Goal: Transaction & Acquisition: Purchase product/service

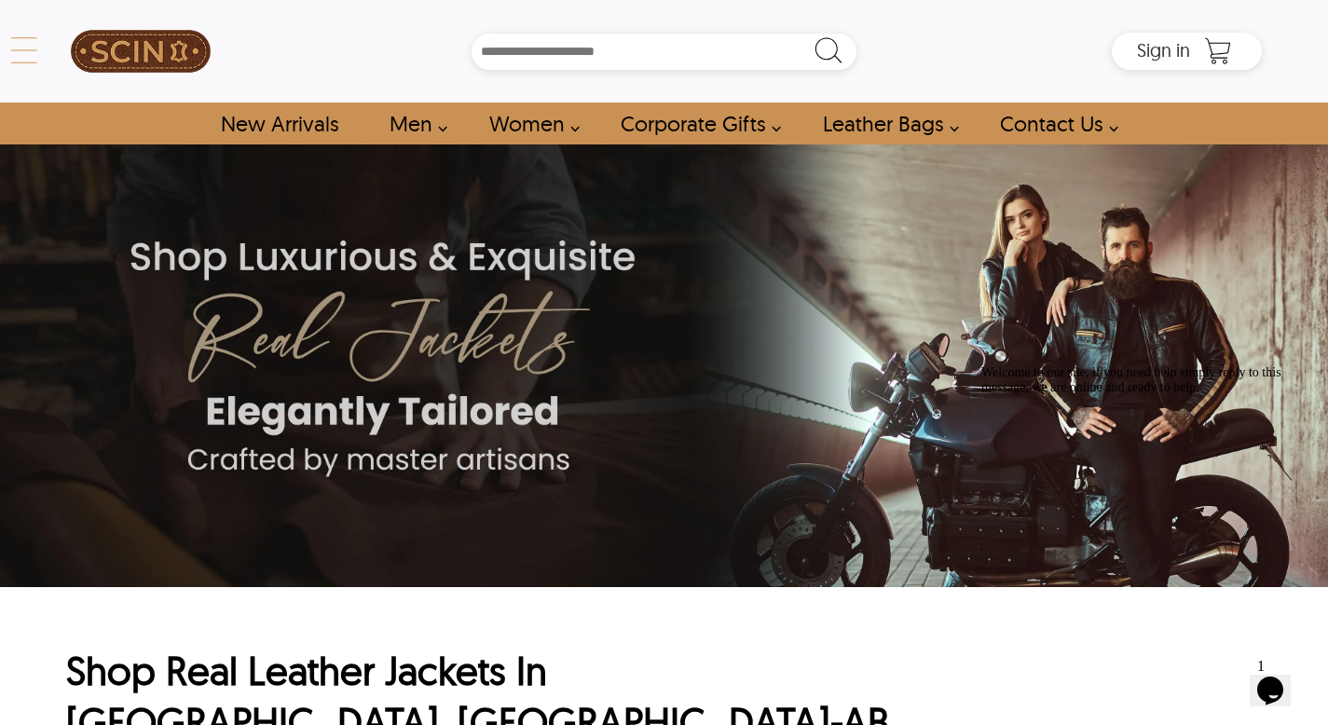
click at [66, 34] on div "← Menu New Arrivals Men Leather Jackets Aviator Leather Jackets Bomber Leather …" at bounding box center [664, 51] width 1196 height 103
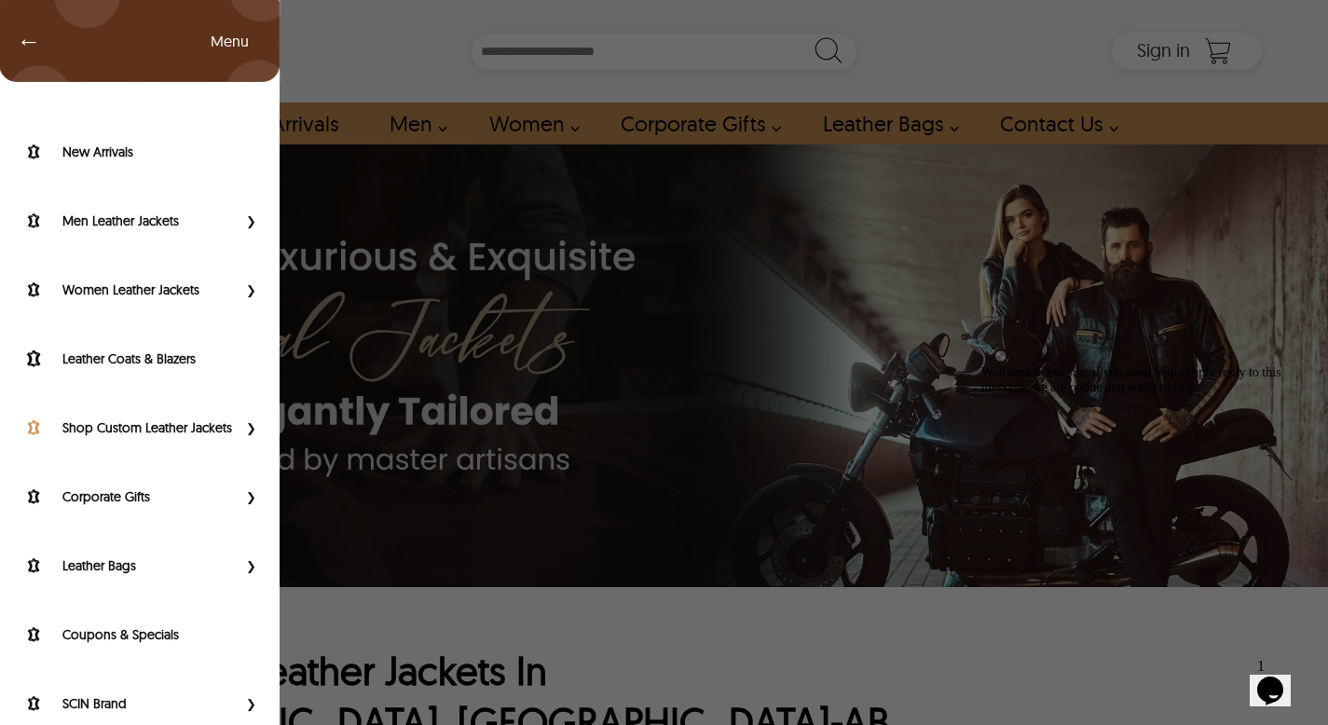
scroll to position [110, 0]
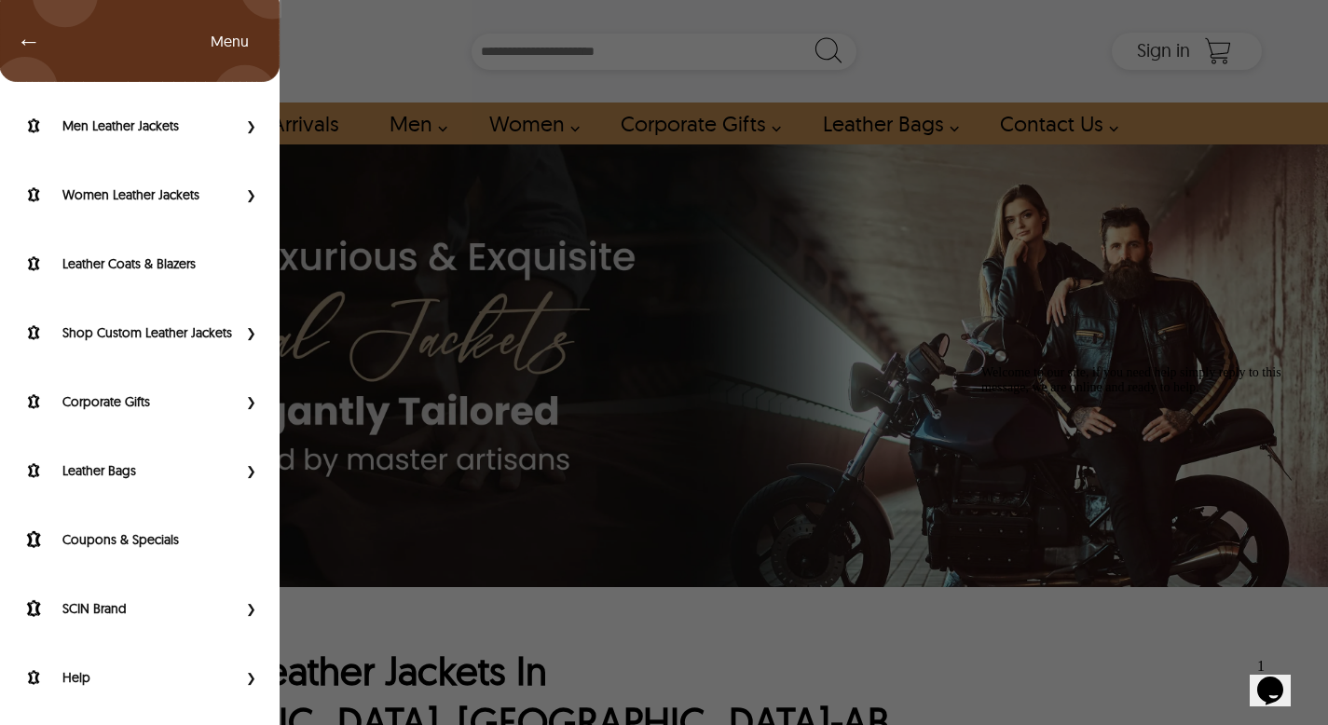
click at [372, 417] on div "← Menu New Arrivals Men Leather Jackets Aviator Leather Jackets Bomber Leather …" at bounding box center [664, 362] width 1328 height 725
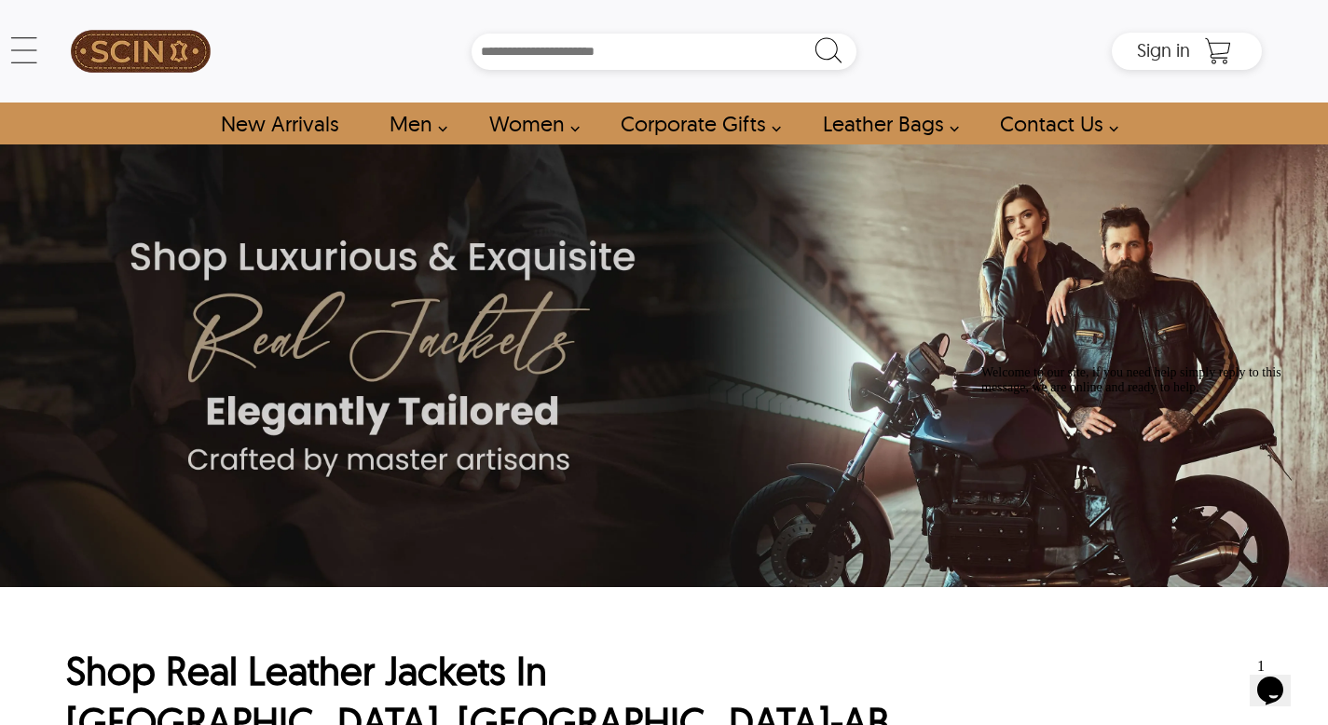
click at [981, 365] on icon "Chat attention grabber" at bounding box center [981, 365] width 0 height 0
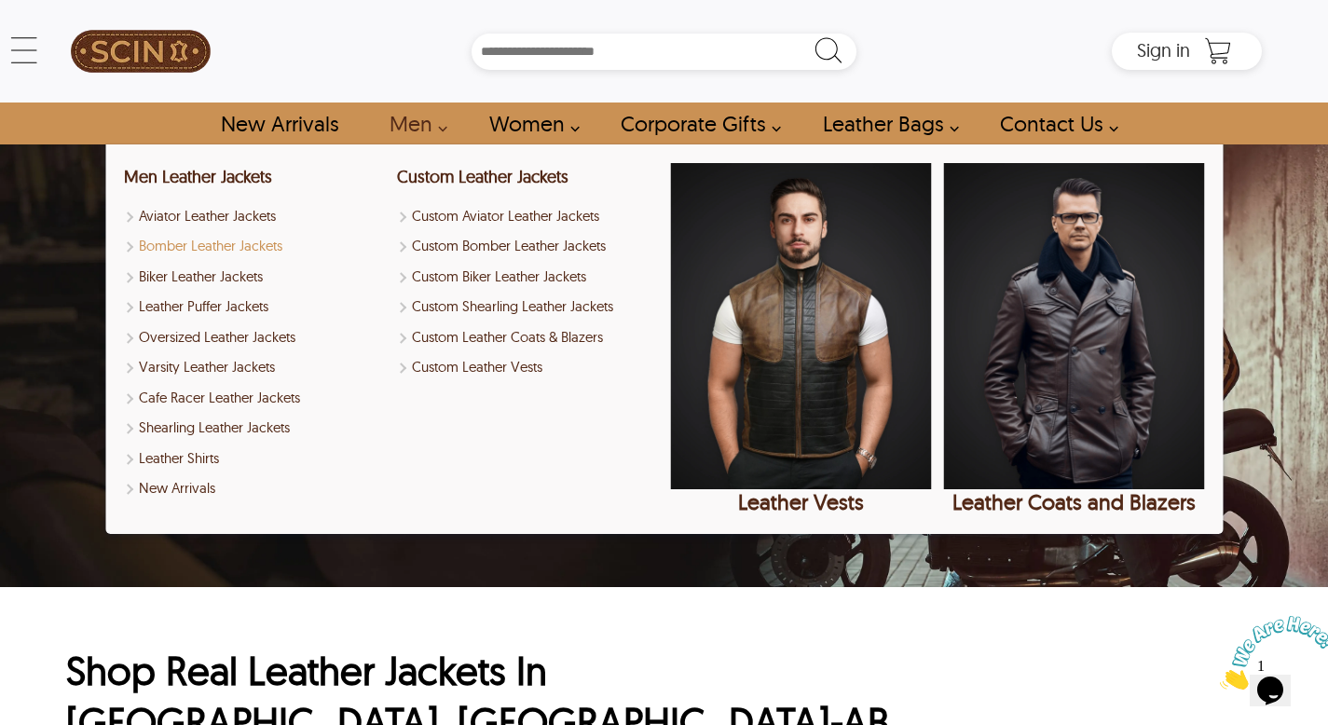
click at [248, 245] on link "Bomber Leather Jackets" at bounding box center [254, 246] width 261 height 21
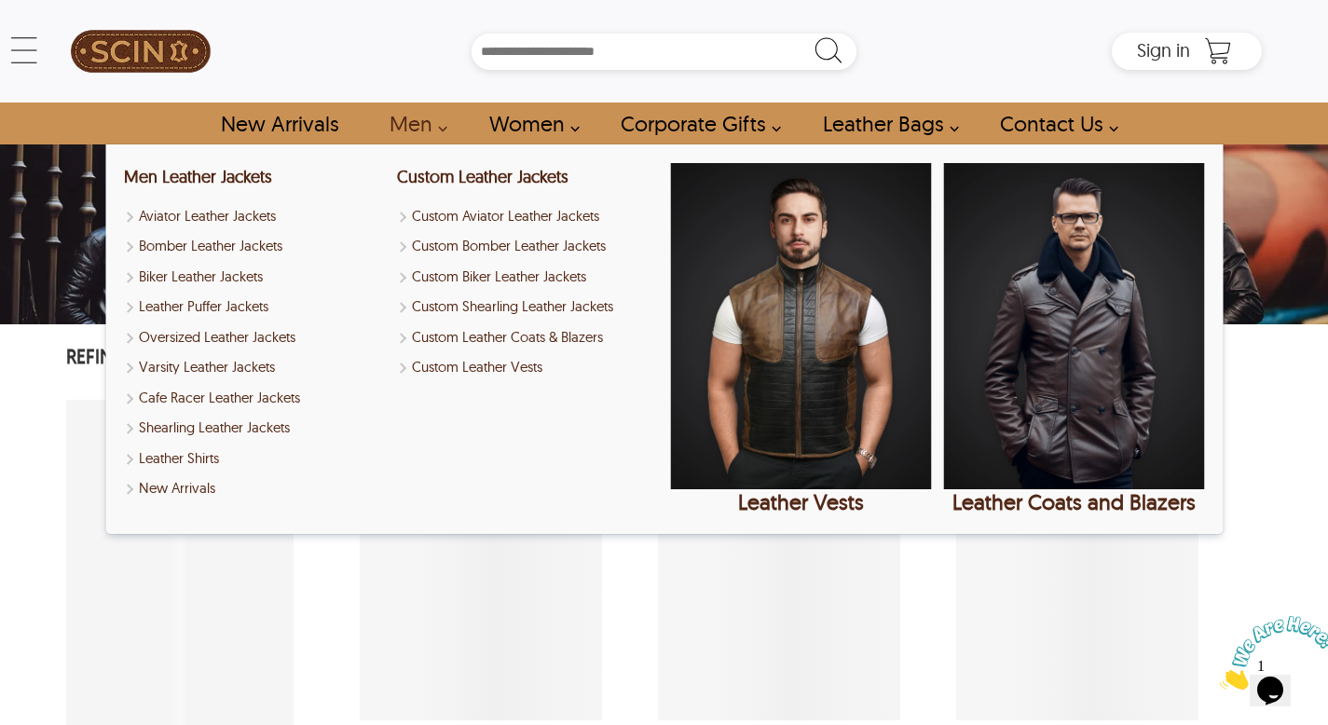
select select "********"
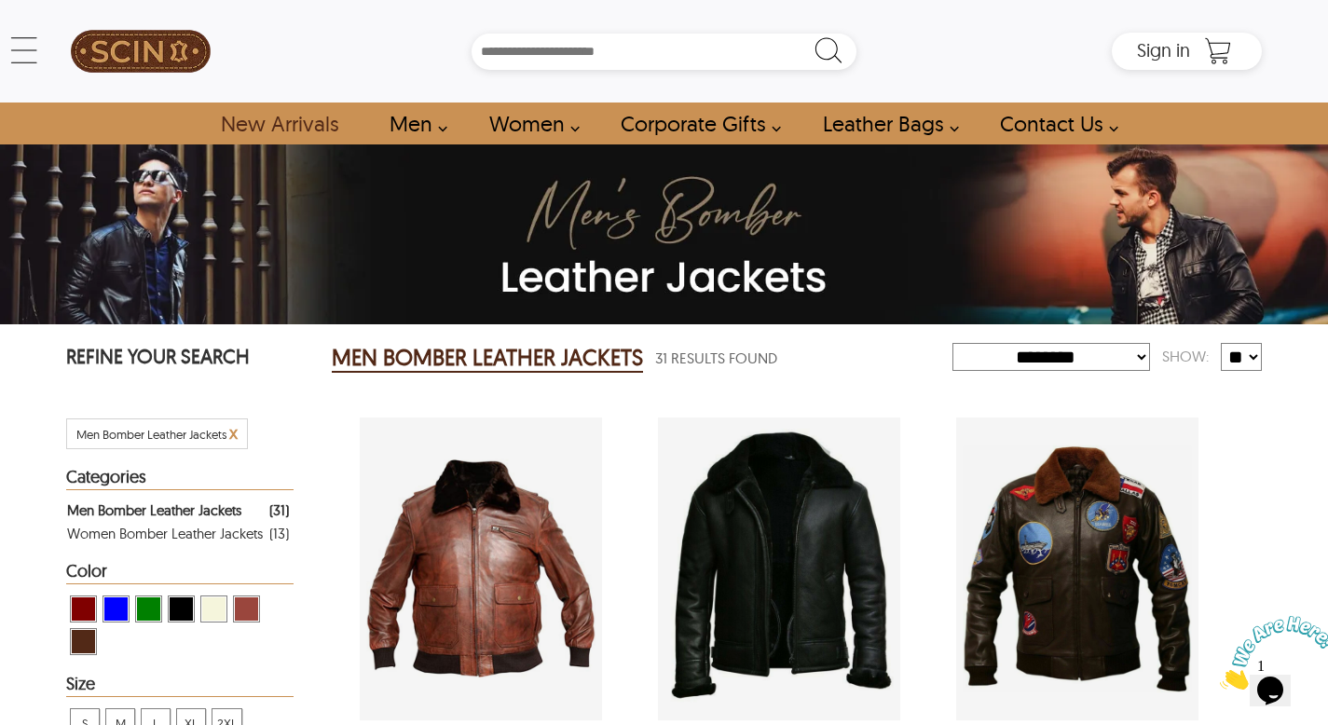
click at [191, 53] on img at bounding box center [141, 51] width 140 height 84
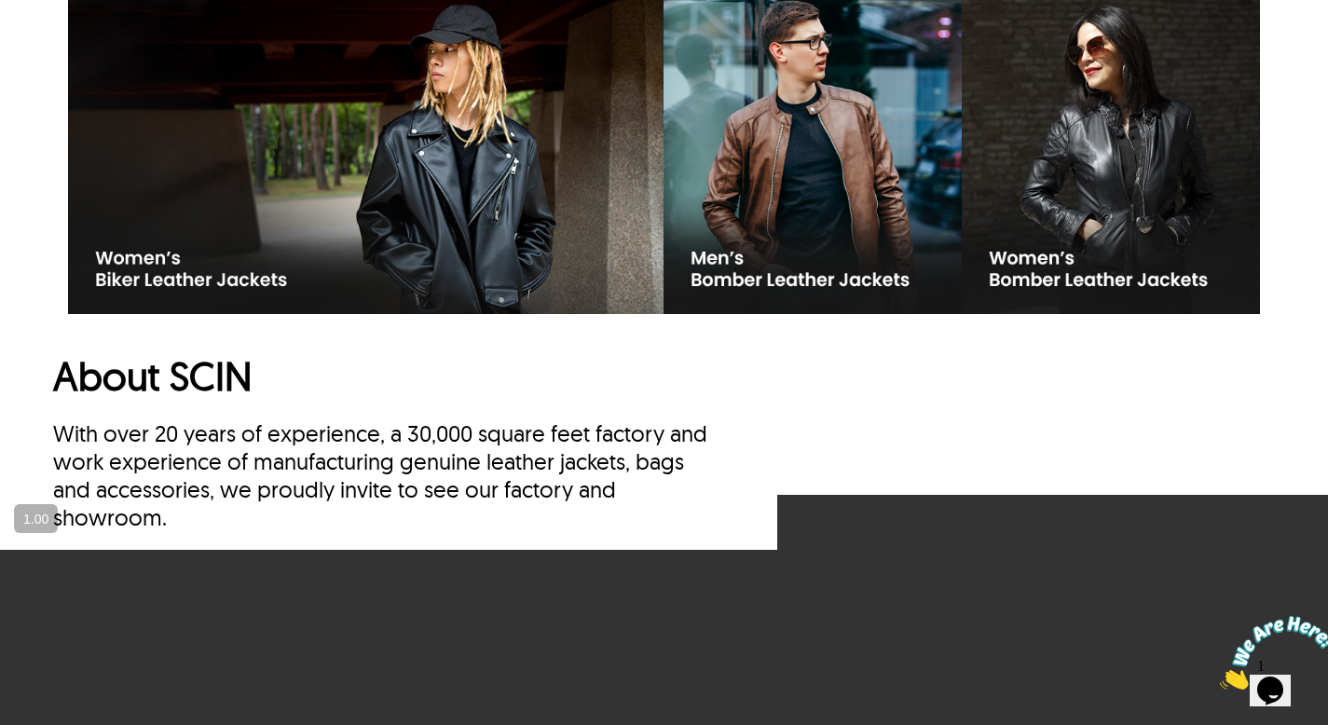
scroll to position [7658, 0]
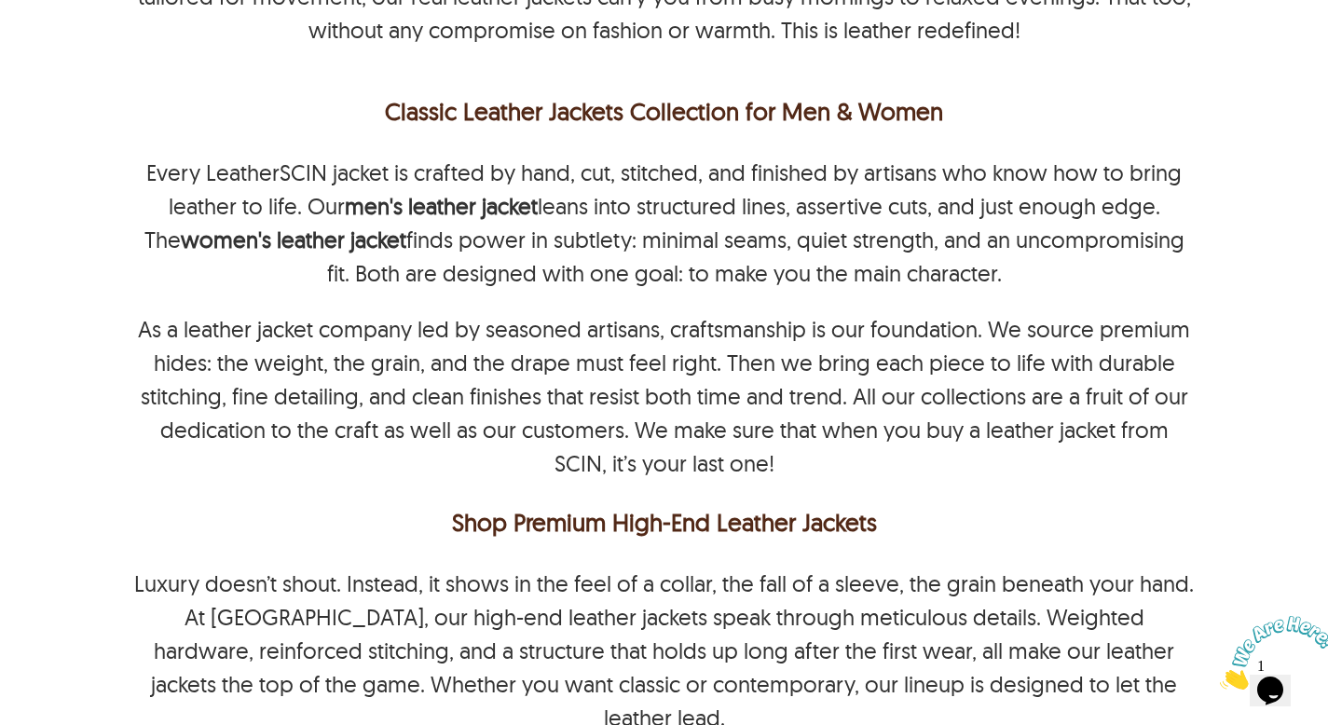
select select "********"
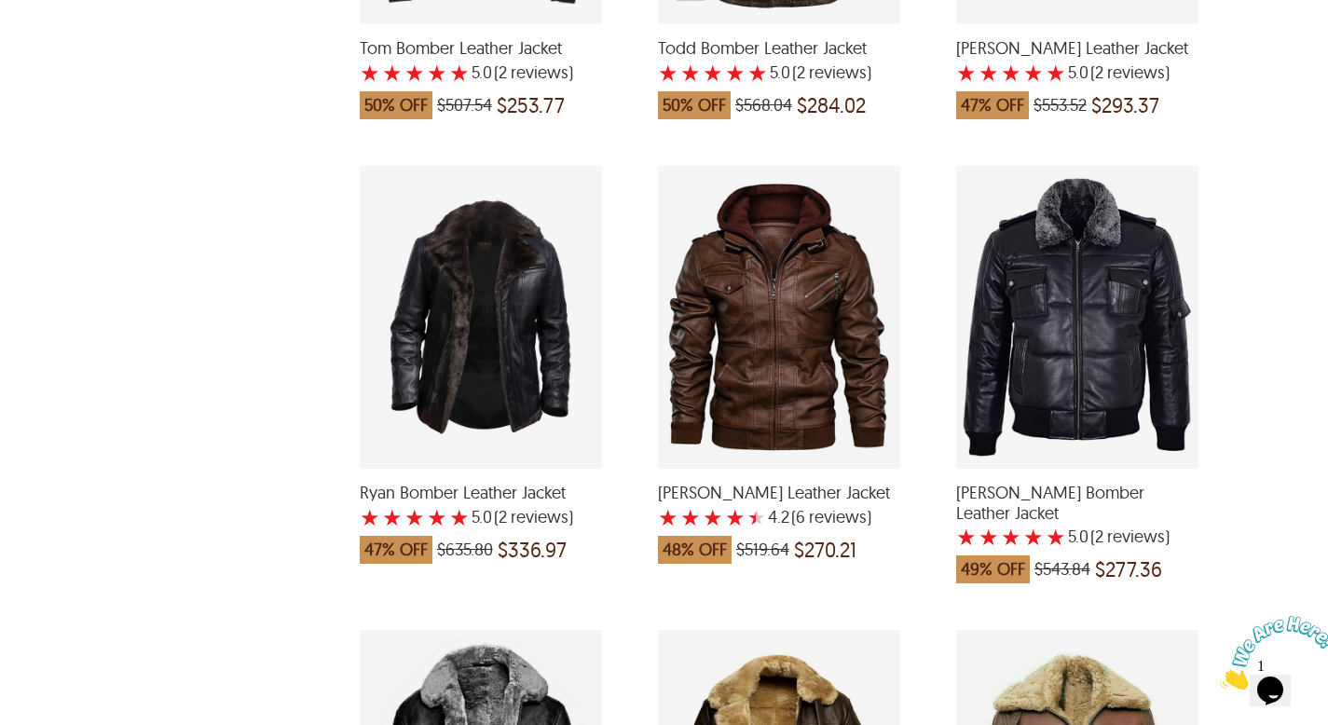
scroll to position [17, 0]
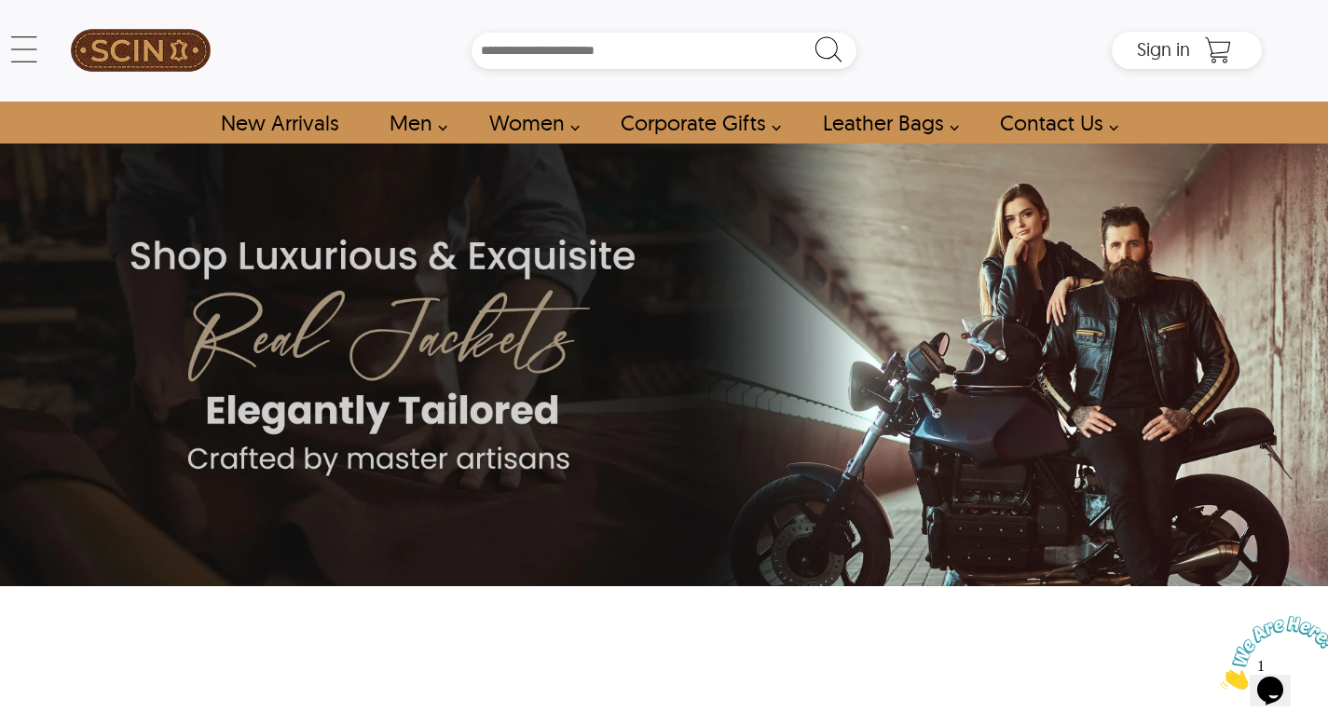
select select "********"
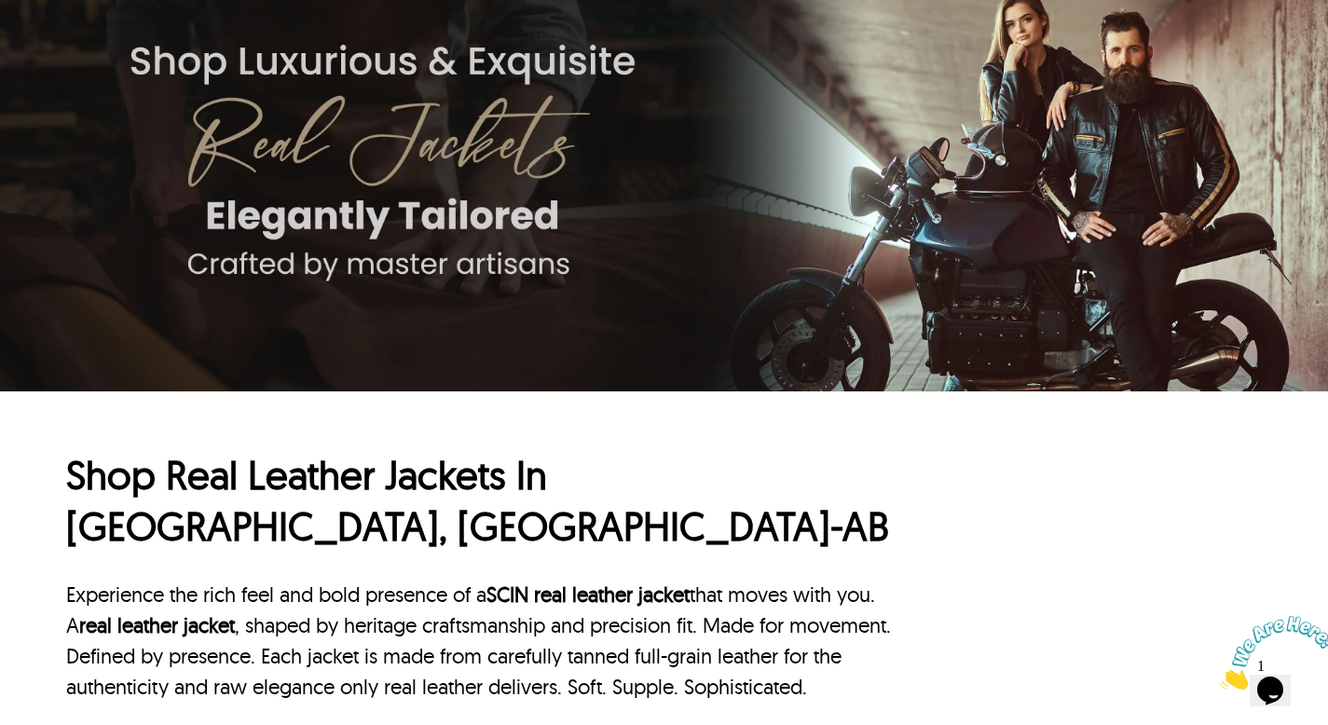
scroll to position [627, 0]
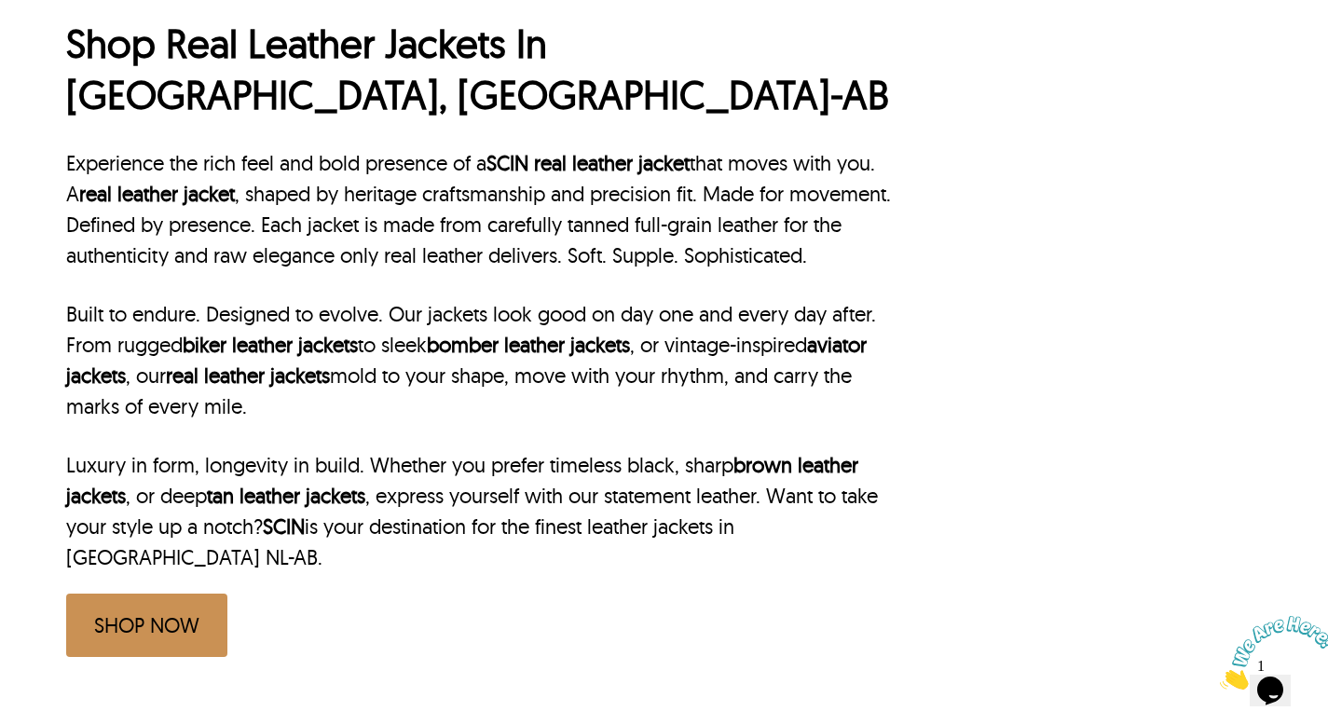
click at [167, 594] on link "SHOP NOW" at bounding box center [146, 625] width 161 height 63
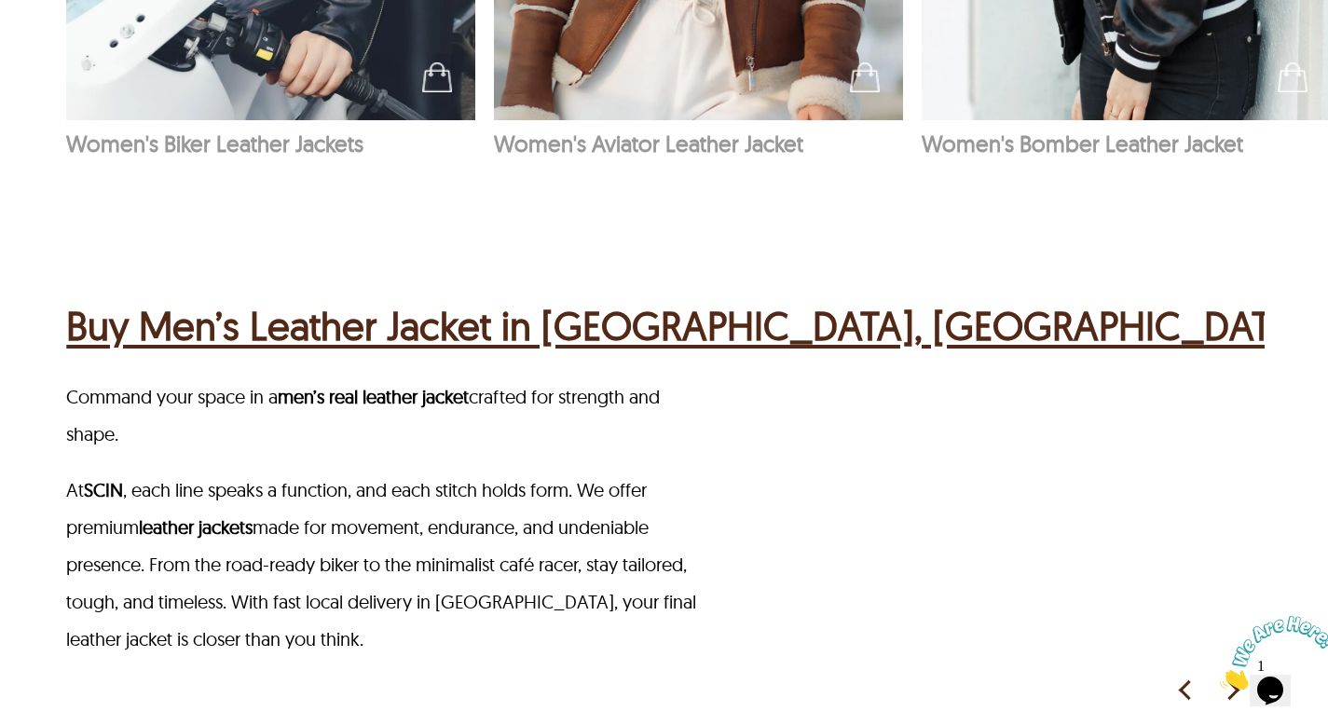
scroll to position [2571, 0]
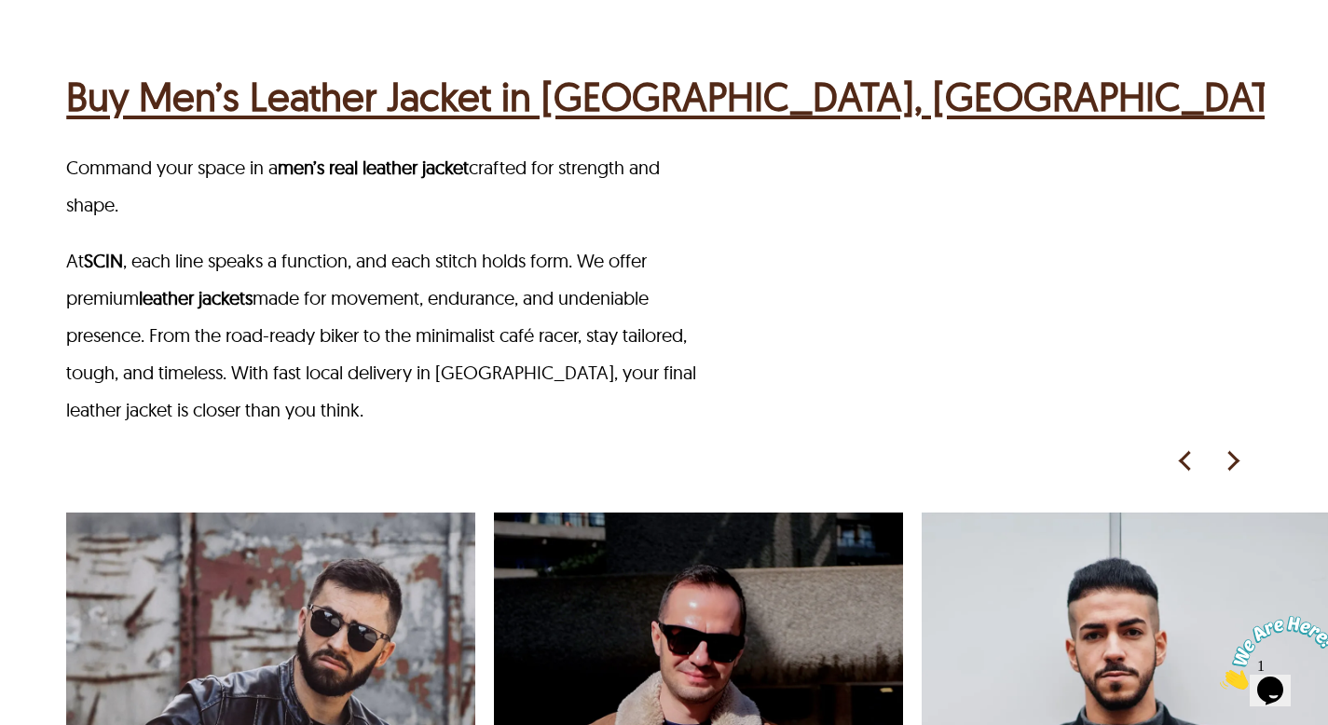
click at [568, 67] on h2 "Buy Men’s Leather Jacket in [GEOGRAPHIC_DATA], [GEOGRAPHIC_DATA]-AB" at bounding box center [715, 96] width 1298 height 59
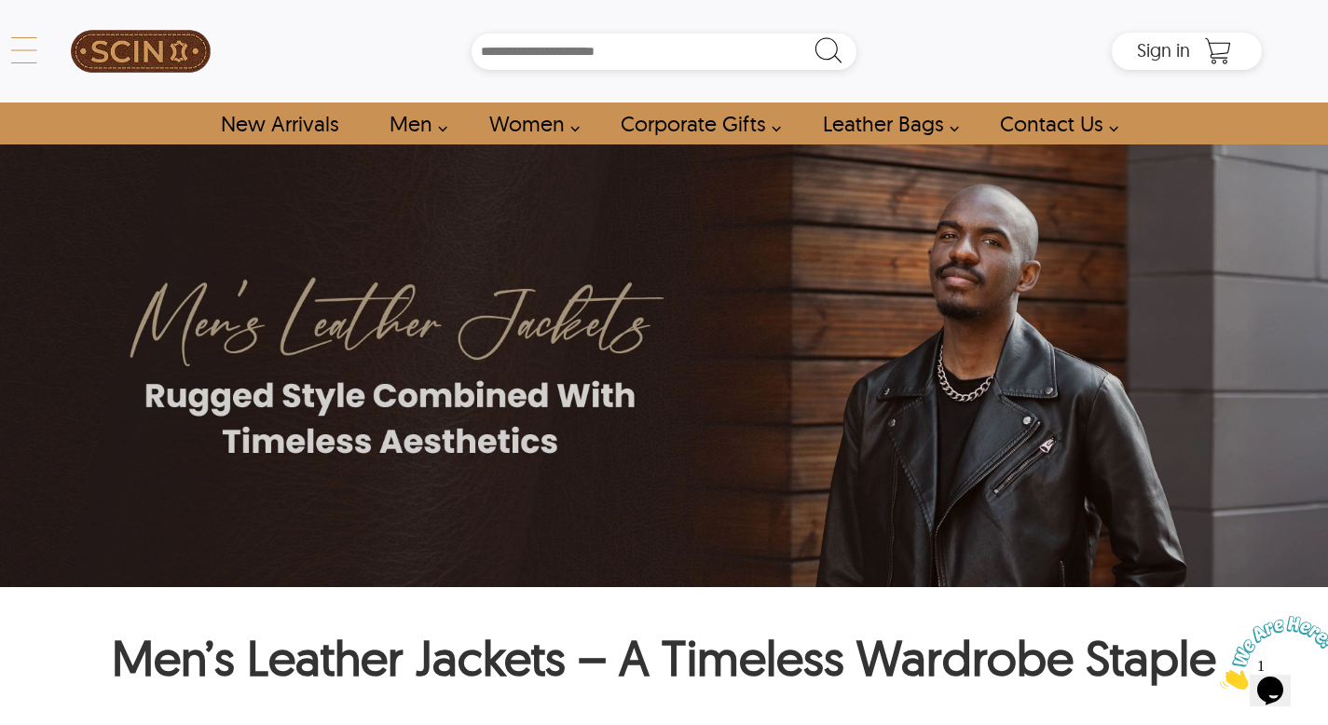
click at [66, 56] on div "← Menu New Arrivals Men Leather Jackets Aviator Leather Jackets Bomber Leather …" at bounding box center [664, 51] width 1196 height 103
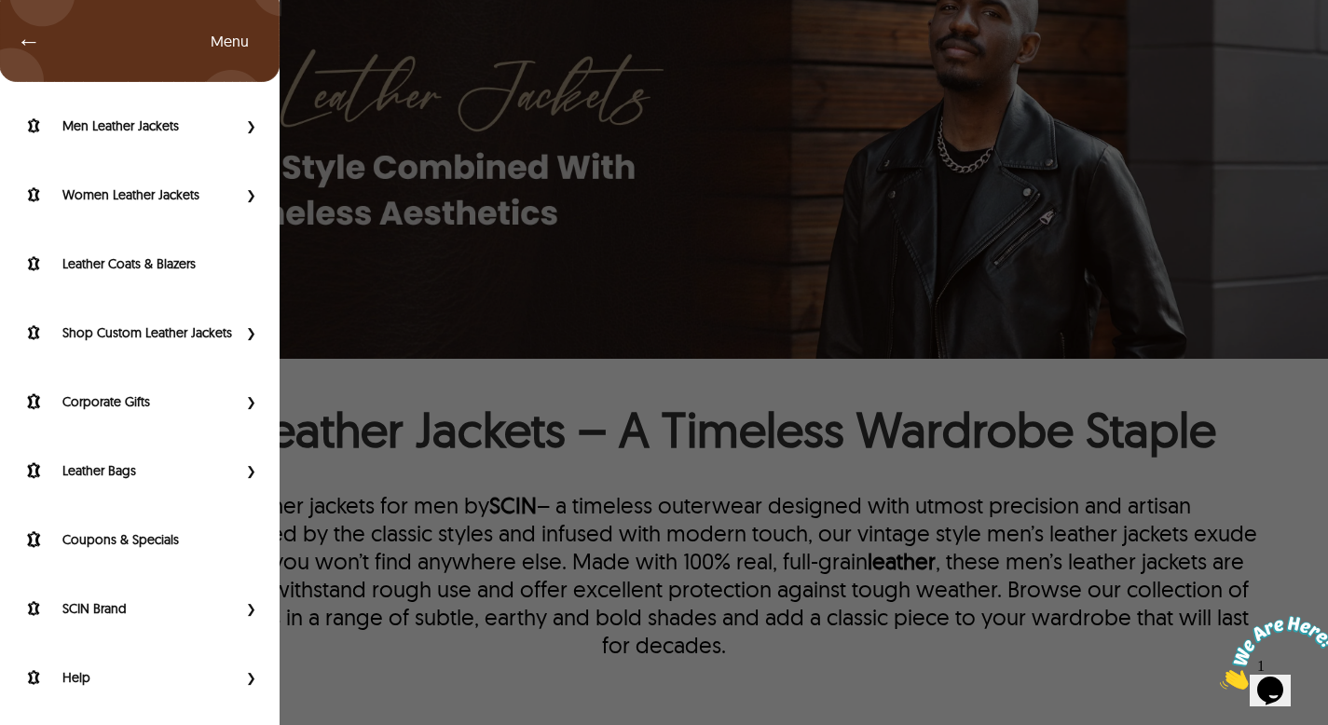
scroll to position [605, 0]
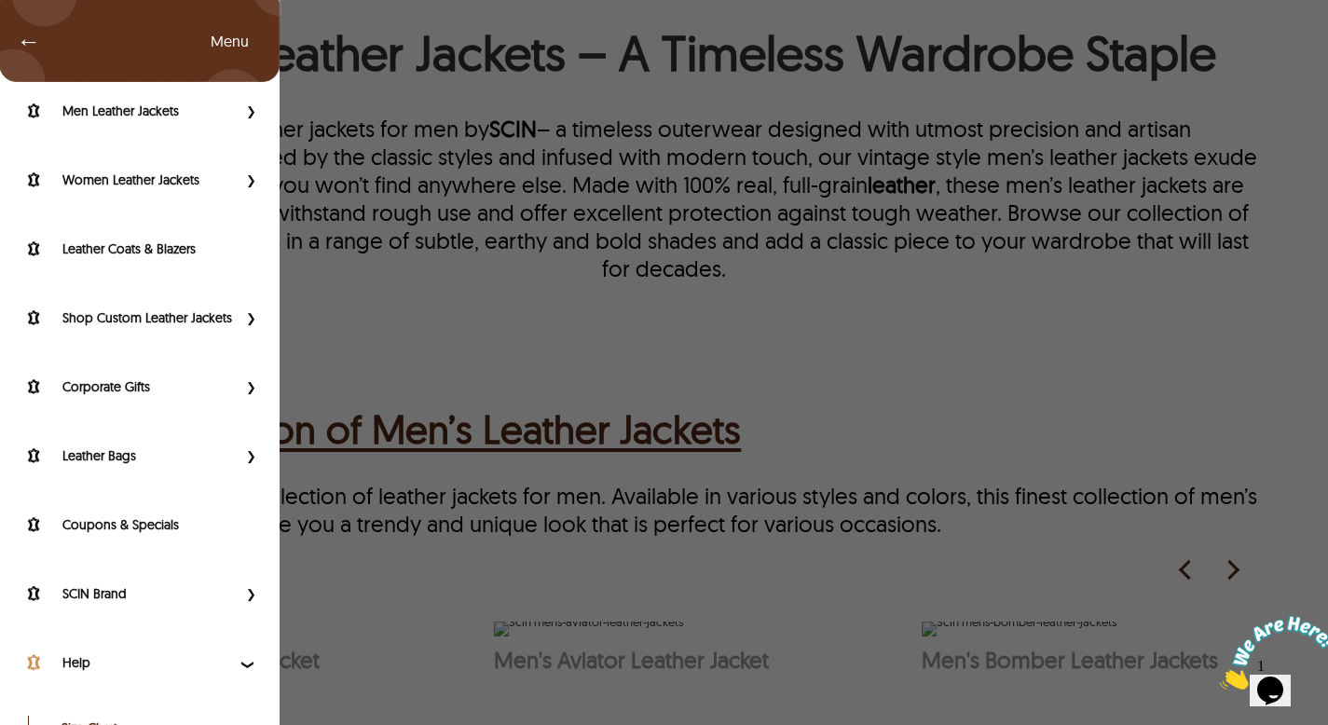
click at [211, 672] on label "Help" at bounding box center [149, 662] width 174 height 19
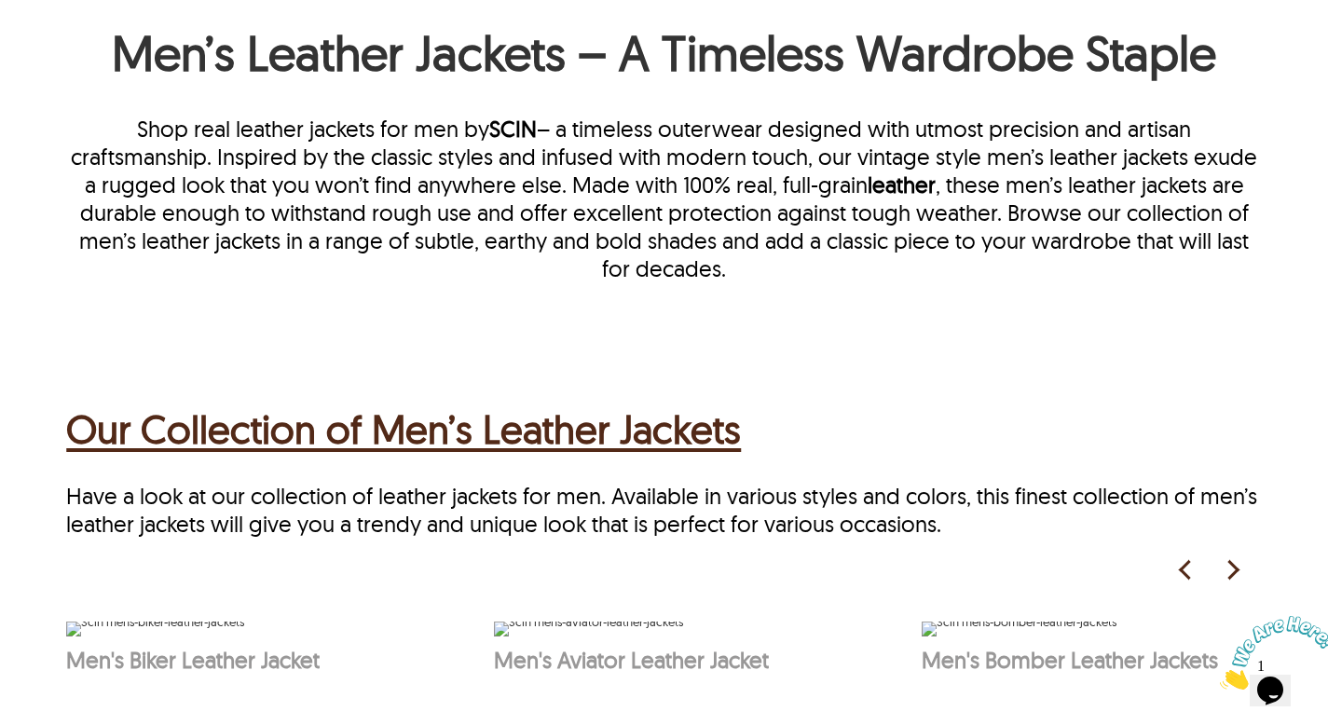
scroll to position [0, 0]
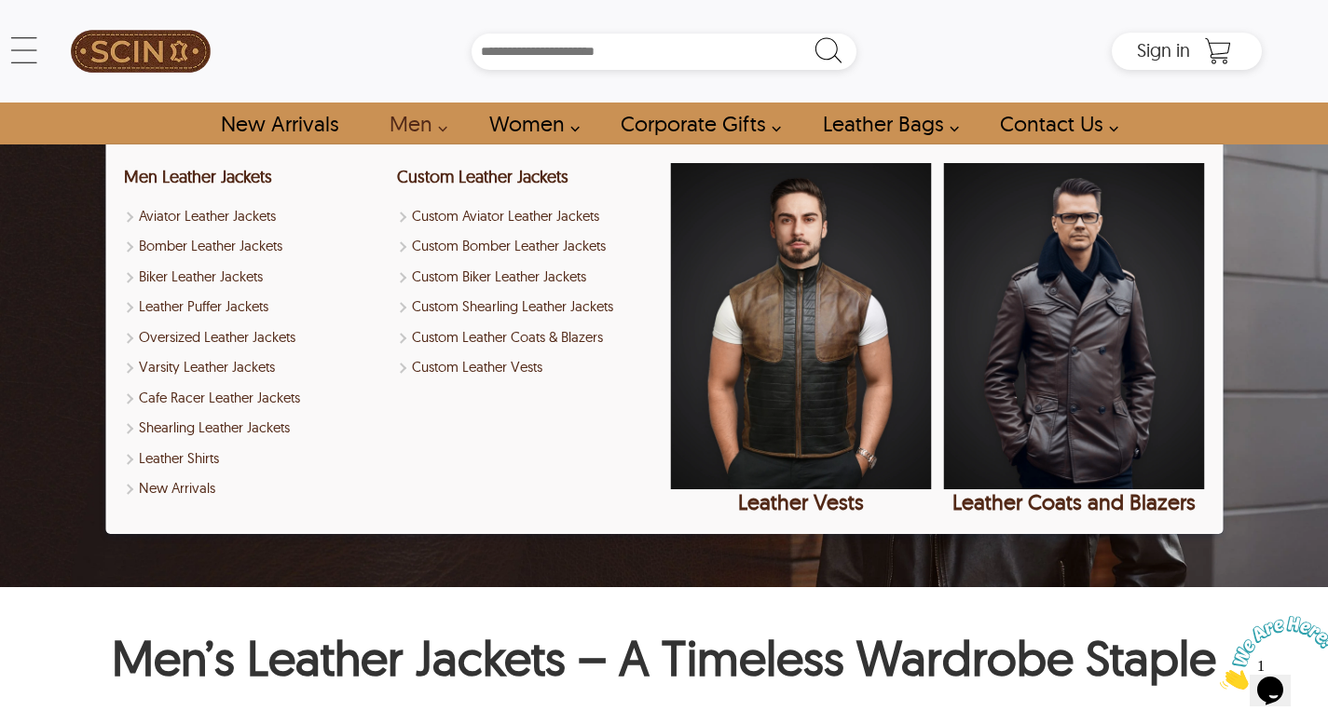
click at [402, 129] on link "Men" at bounding box center [412, 124] width 89 height 42
